Goal: Task Accomplishment & Management: Manage account settings

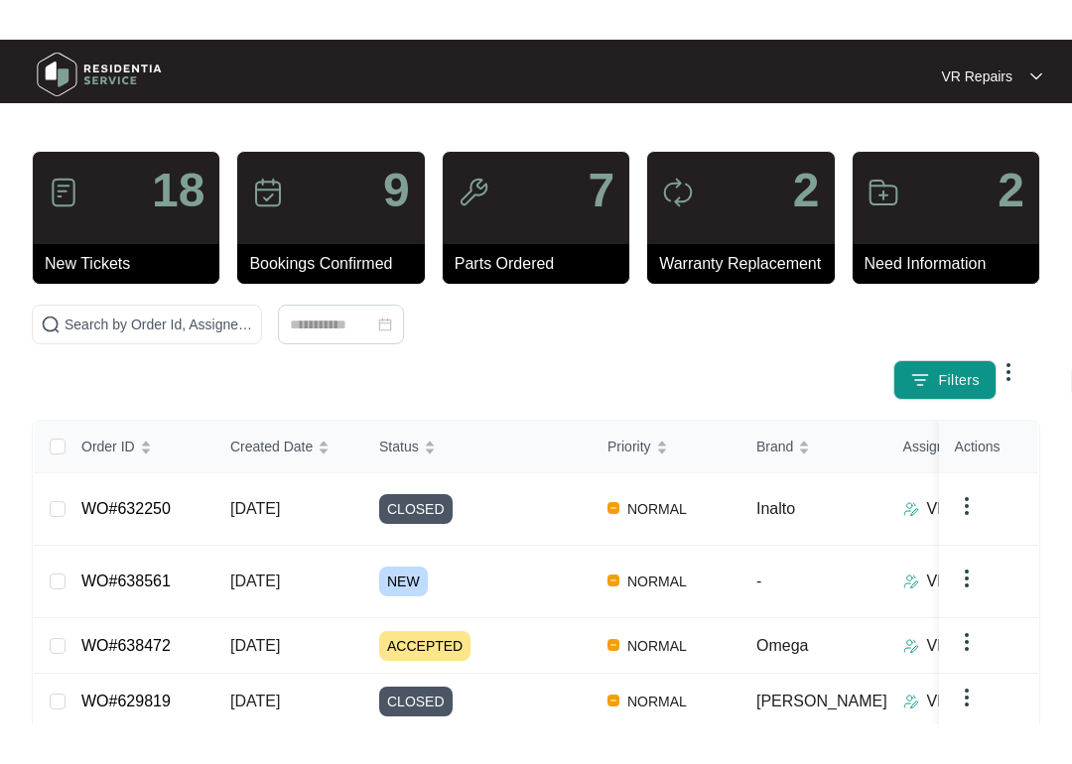
scroll to position [78, 0]
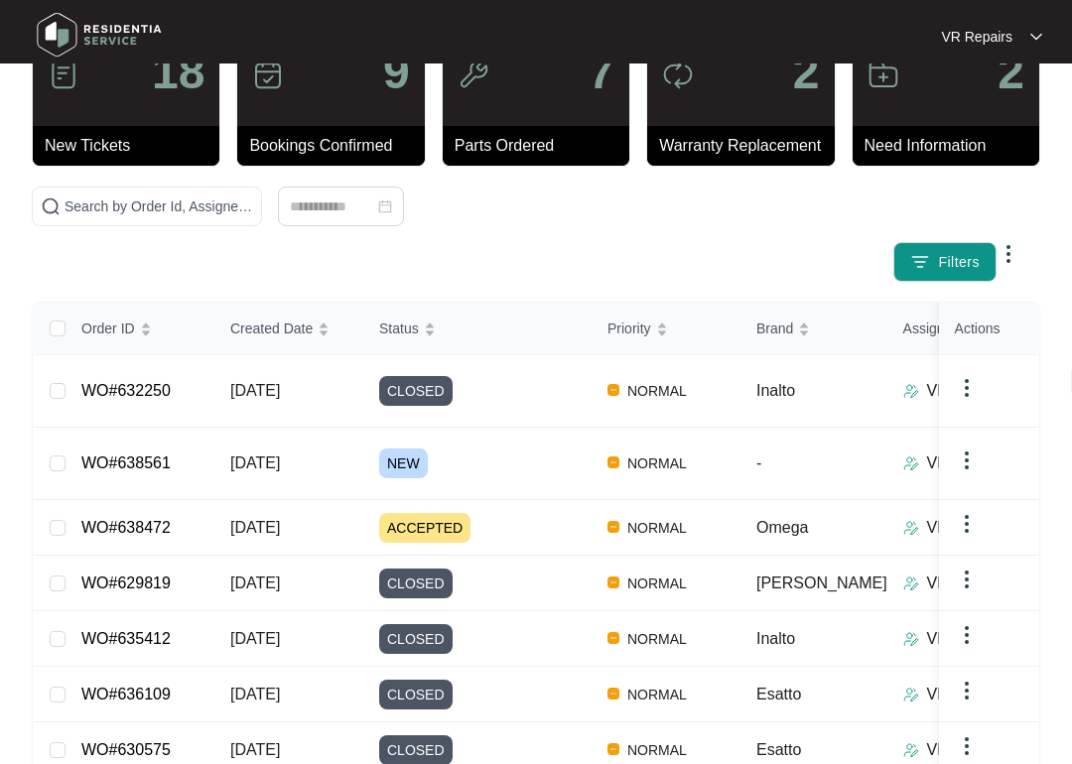
click at [164, 382] on link "WO#632250" at bounding box center [125, 390] width 89 height 17
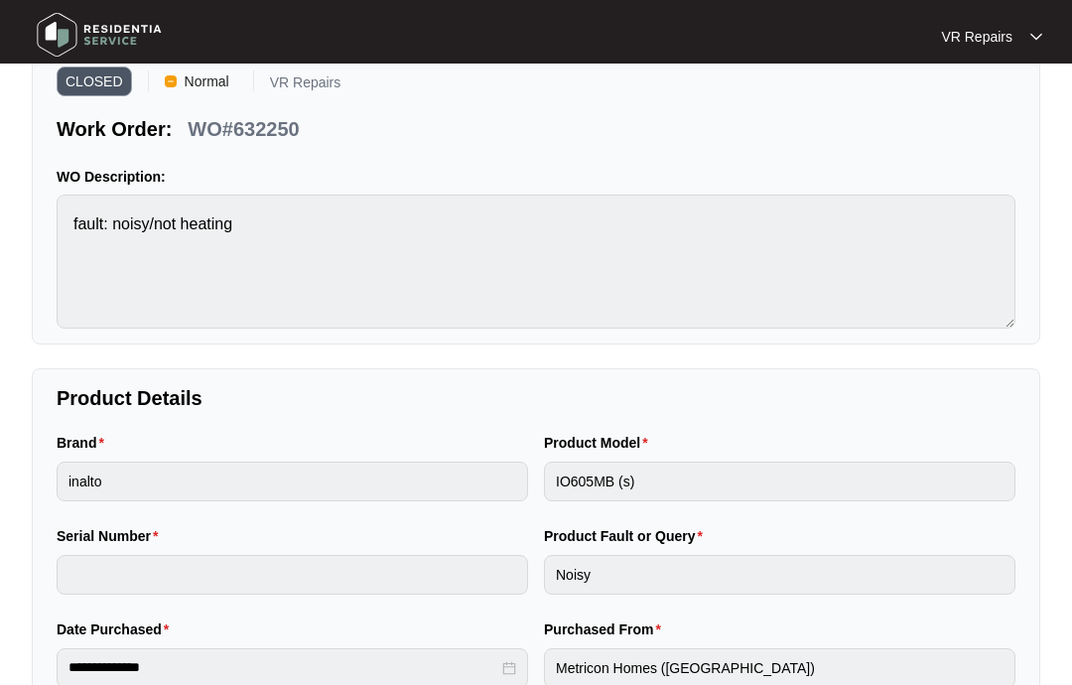
click at [68, 21] on img at bounding box center [99, 35] width 139 height 60
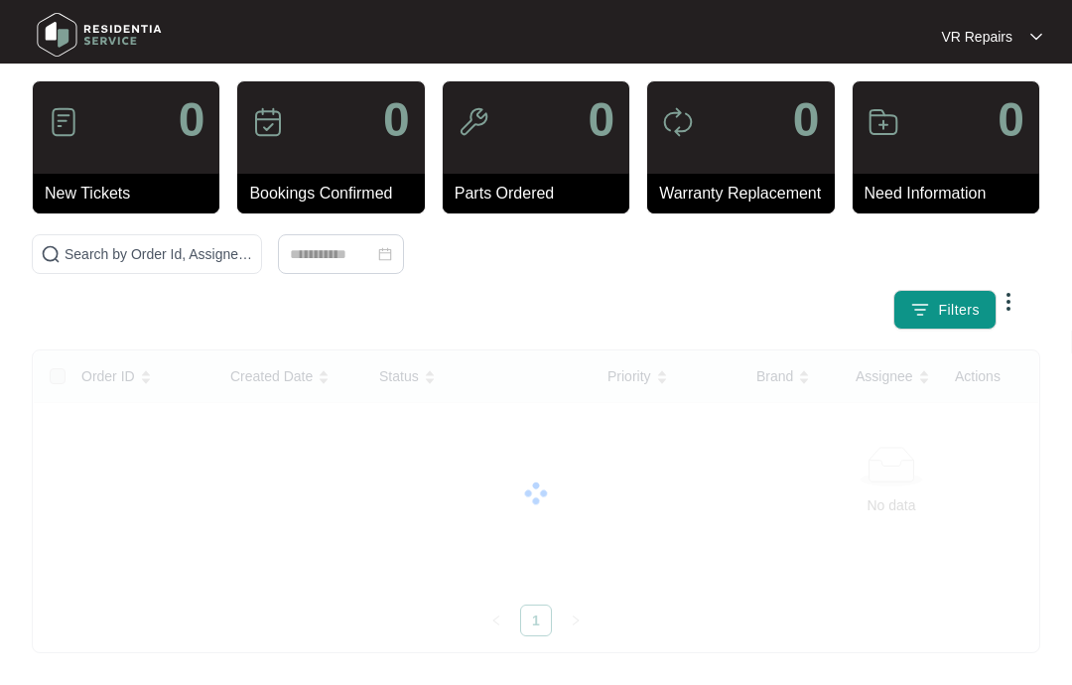
scroll to position [2, 0]
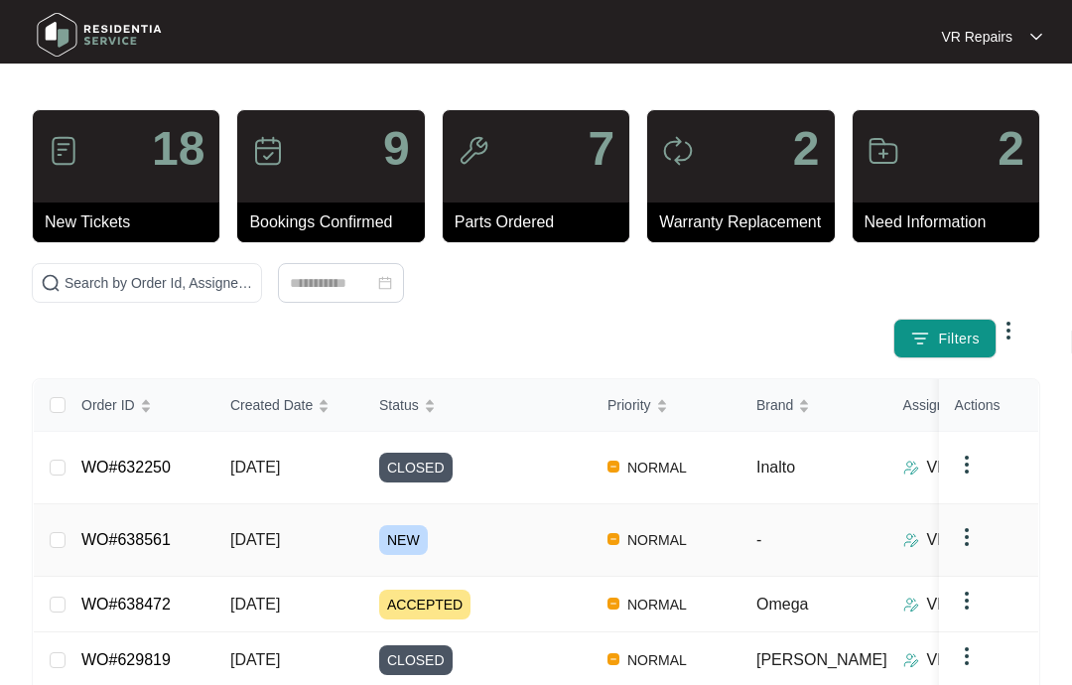
click at [171, 531] on link "WO#638561" at bounding box center [125, 539] width 89 height 17
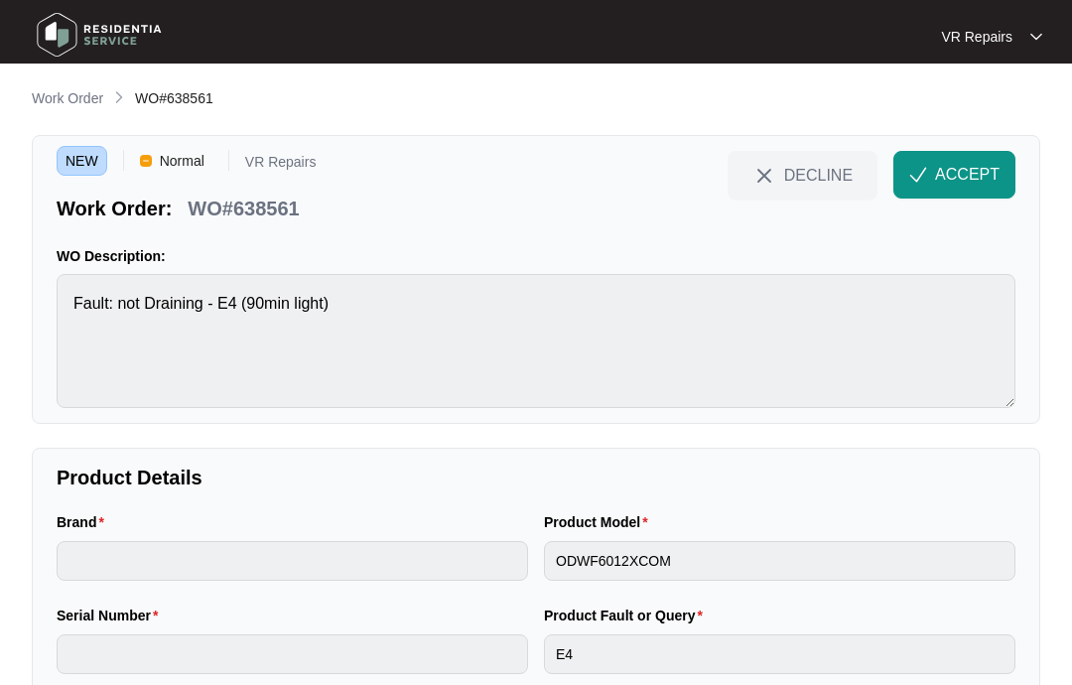
click at [965, 166] on span "ACCEPT" at bounding box center [967, 175] width 65 height 24
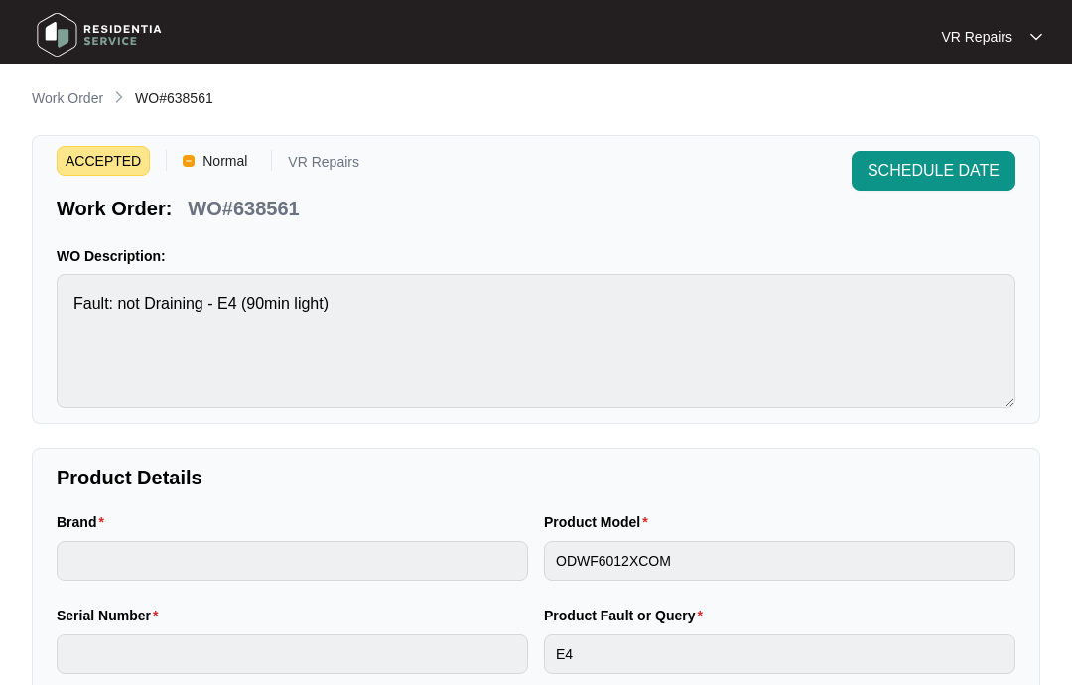
click at [59, 95] on p "Work Order" at bounding box center [67, 98] width 71 height 20
